Goal: Task Accomplishment & Management: Manage account settings

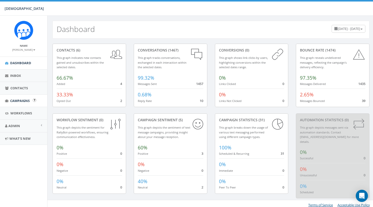
click at [16, 100] on span "Campaigns" at bounding box center [20, 100] width 20 height 5
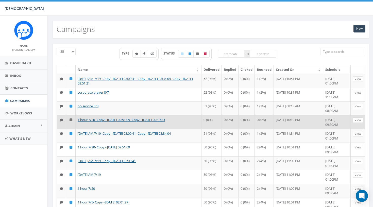
click at [356, 123] on link "View" at bounding box center [357, 119] width 10 height 5
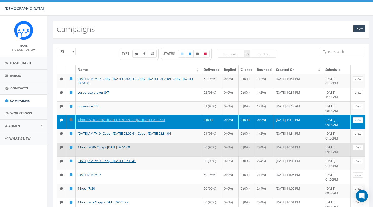
click at [358, 150] on link "View" at bounding box center [357, 147] width 10 height 5
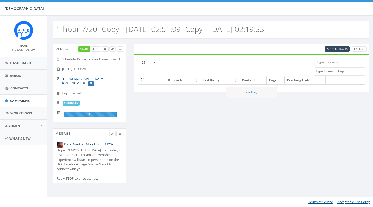
select select
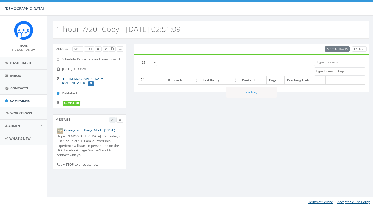
select select
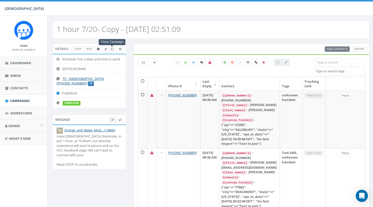
click at [112, 50] on icon at bounding box center [112, 49] width 3 height 3
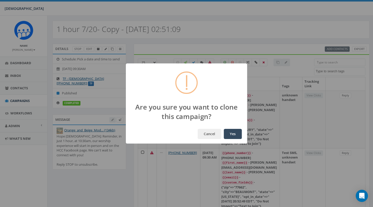
click at [232, 134] on button "Yes" at bounding box center [233, 134] width 18 height 10
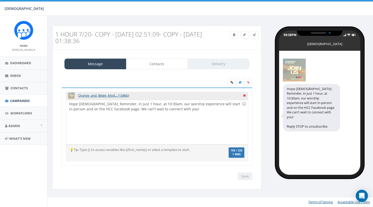
click at [244, 94] on icon at bounding box center [244, 95] width 3 height 5
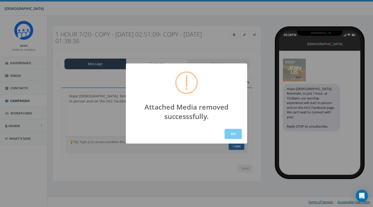
click at [233, 134] on button "OK" at bounding box center [232, 134] width 17 height 10
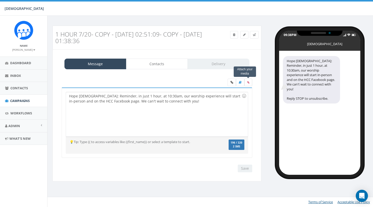
click at [246, 83] on label at bounding box center [248, 83] width 8 height 8
click at [0, 0] on input "file" at bounding box center [0, 0] width 0 height 0
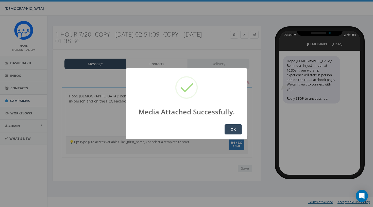
click at [232, 128] on button "OK" at bounding box center [232, 129] width 17 height 10
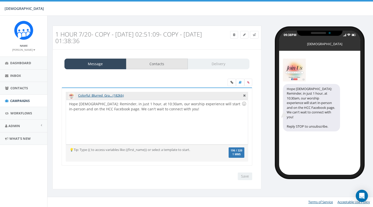
click at [160, 59] on link "Contacts" at bounding box center [157, 64] width 62 height 11
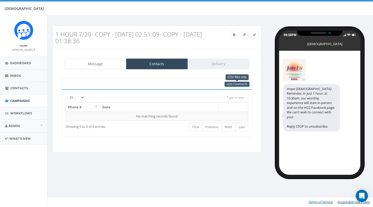
click at [228, 83] on span "Add Contacts" at bounding box center [236, 84] width 21 height 4
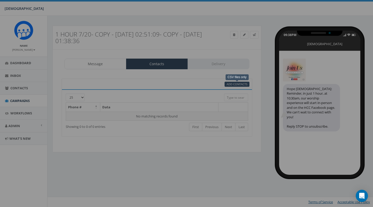
select select
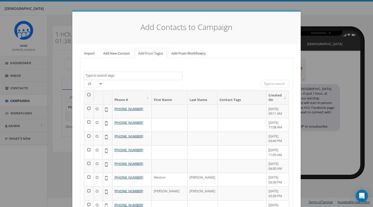
click at [90, 93] on th at bounding box center [88, 97] width 9 height 13
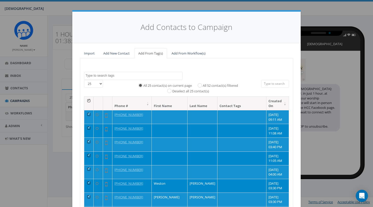
click at [230, 84] on label "All 52 contact(s) filtered" at bounding box center [220, 85] width 35 height 5
click at [203, 84] on input "All 52 contact(s) filtered" at bounding box center [200, 84] width 3 height 3
radio input "true"
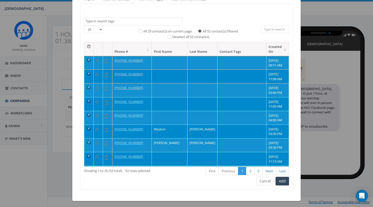
scroll to position [54, 0]
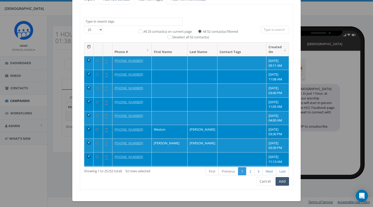
click at [281, 180] on button "Add" at bounding box center [281, 181] width 13 height 9
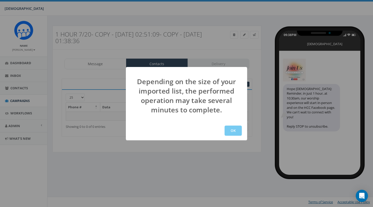
click at [232, 128] on button "OK" at bounding box center [232, 130] width 17 height 10
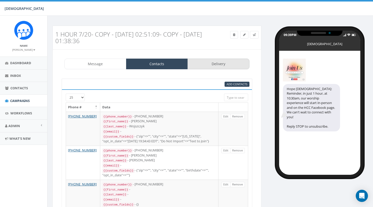
click at [215, 60] on link "Delivery" at bounding box center [218, 64] width 62 height 11
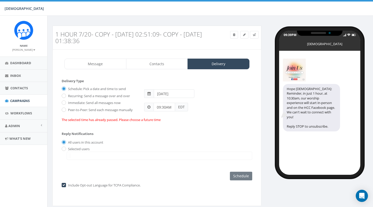
click at [165, 91] on input "2025-07-27" at bounding box center [174, 93] width 41 height 9
click at [160, 131] on td "10" at bounding box center [159, 134] width 8 height 8
type input "2025-08-10"
click at [131, 137] on div "Reply Notifications All users in this account Selected users info@hopecovenant.…" at bounding box center [157, 144] width 190 height 35
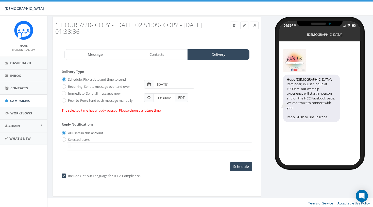
scroll to position [9, 0]
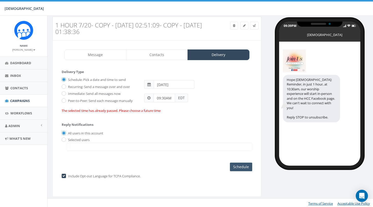
click at [243, 165] on input "Schedule" at bounding box center [241, 166] width 22 height 9
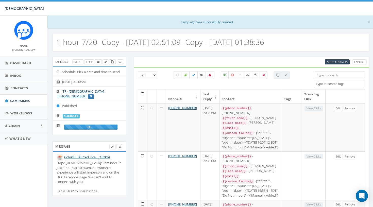
select select
